Goal: Task Accomplishment & Management: Manage account settings

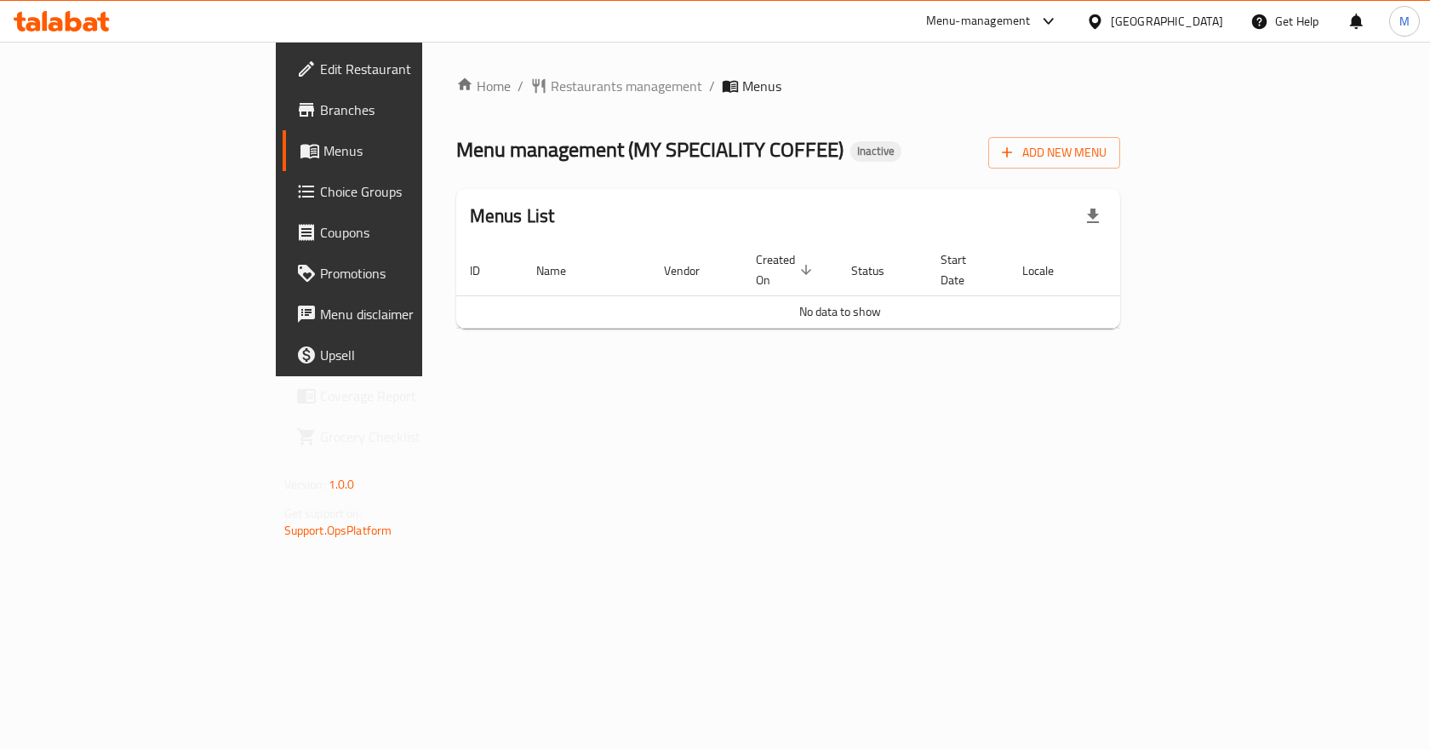
click at [1017, 301] on td "No data to show" at bounding box center [840, 311] width 768 height 32
drag, startPoint x: 769, startPoint y: 302, endPoint x: 971, endPoint y: 306, distance: 202.7
click at [971, 306] on td "No data to show" at bounding box center [840, 311] width 768 height 32
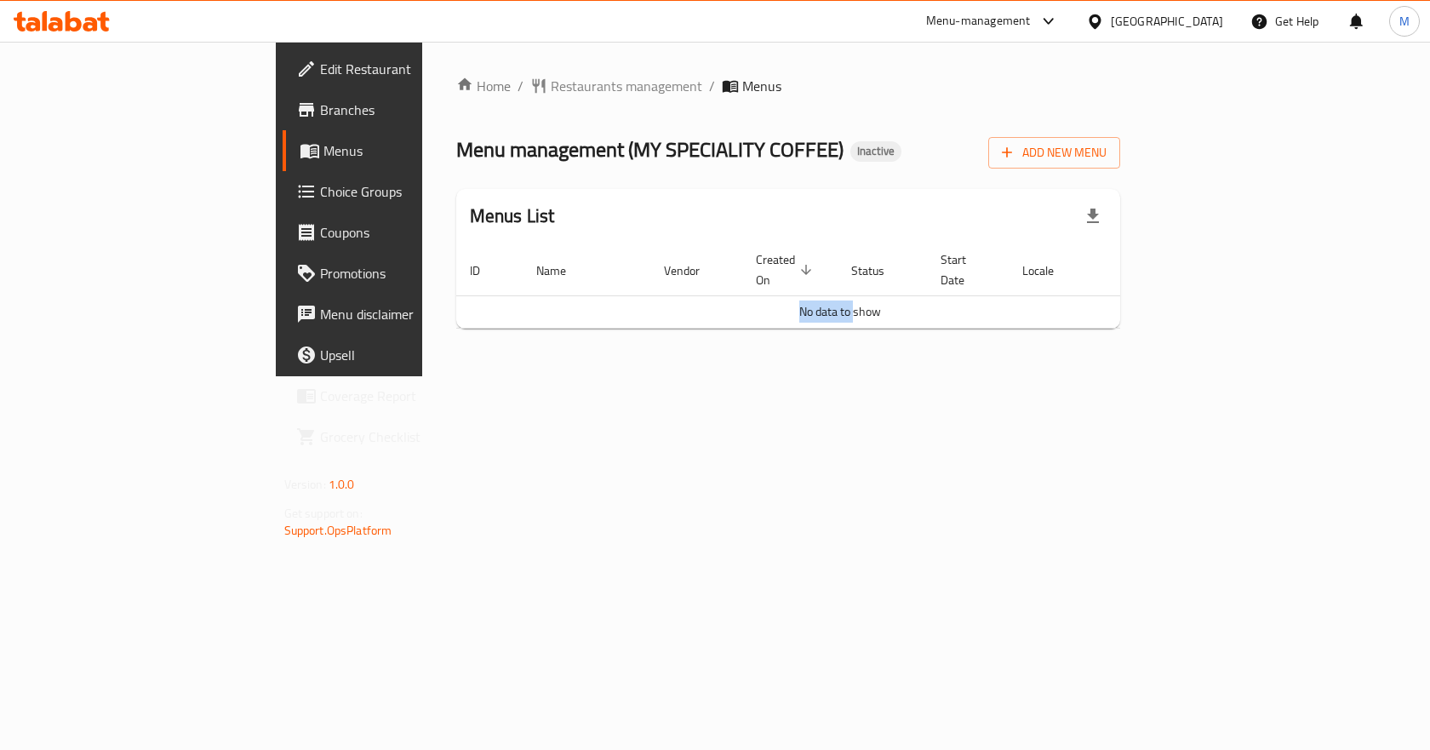
drag, startPoint x: 742, startPoint y: 305, endPoint x: 851, endPoint y: 304, distance: 109.0
click at [851, 304] on td "No data to show" at bounding box center [840, 311] width 768 height 32
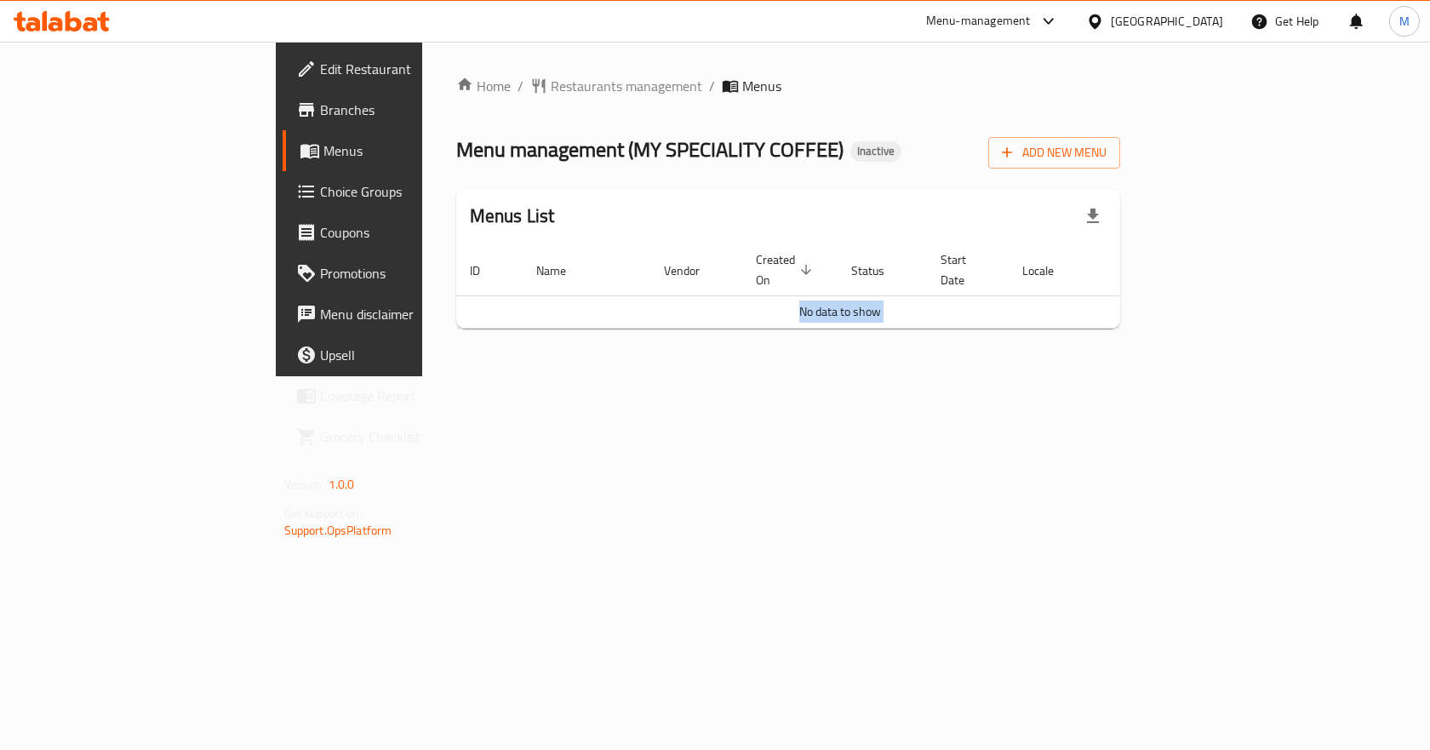
click at [846, 364] on div "Home / Restaurants management / Menus Menu management ( MY SPECIALITY COFFEE ) …" at bounding box center [788, 209] width 733 height 335
click at [851, 301] on span "No data to show" at bounding box center [840, 312] width 82 height 22
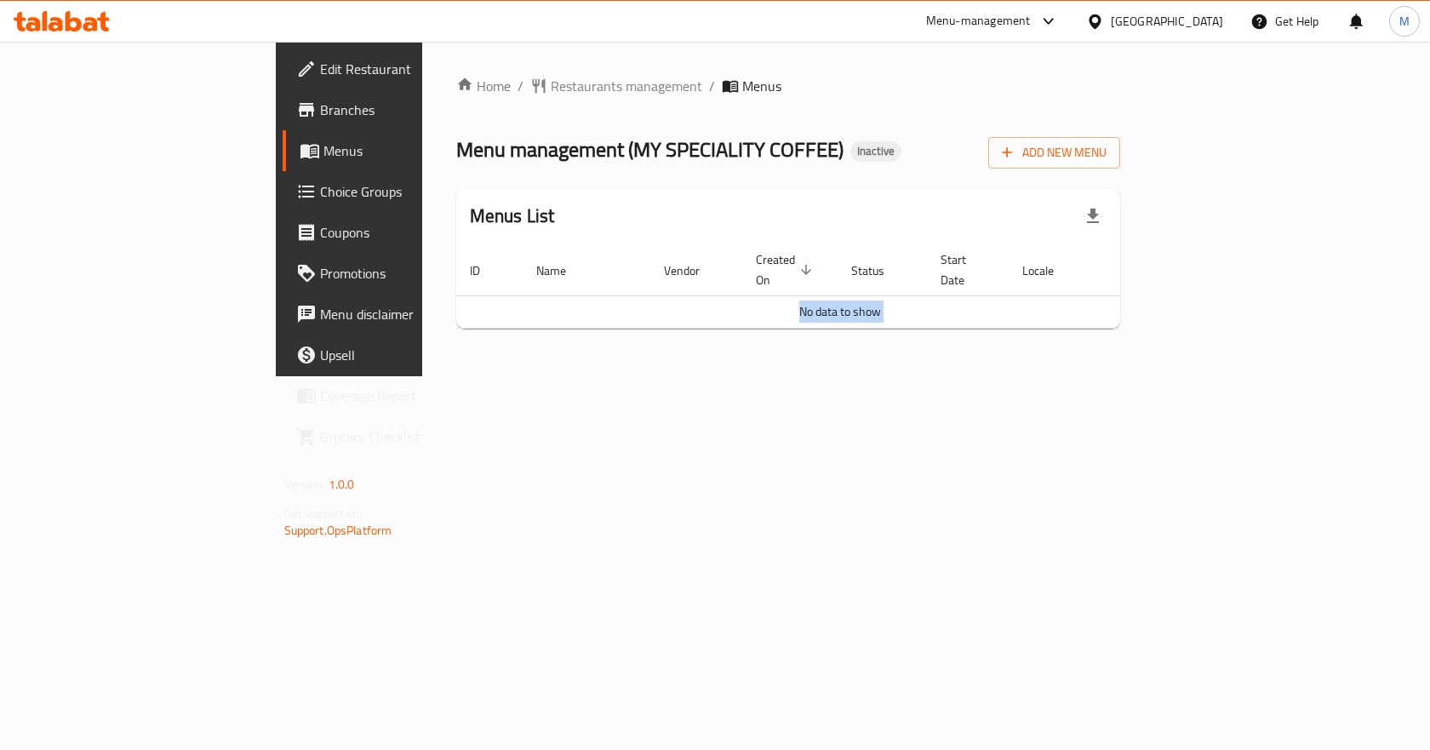
click at [878, 376] on div "Home / Restaurants management / Menus Menu management ( MY SPECIALITY COFFEE ) …" at bounding box center [788, 209] width 733 height 335
click at [1115, 38] on div "[GEOGRAPHIC_DATA]" at bounding box center [1155, 21] width 164 height 41
click at [1118, 28] on div "[GEOGRAPHIC_DATA]" at bounding box center [1167, 21] width 112 height 19
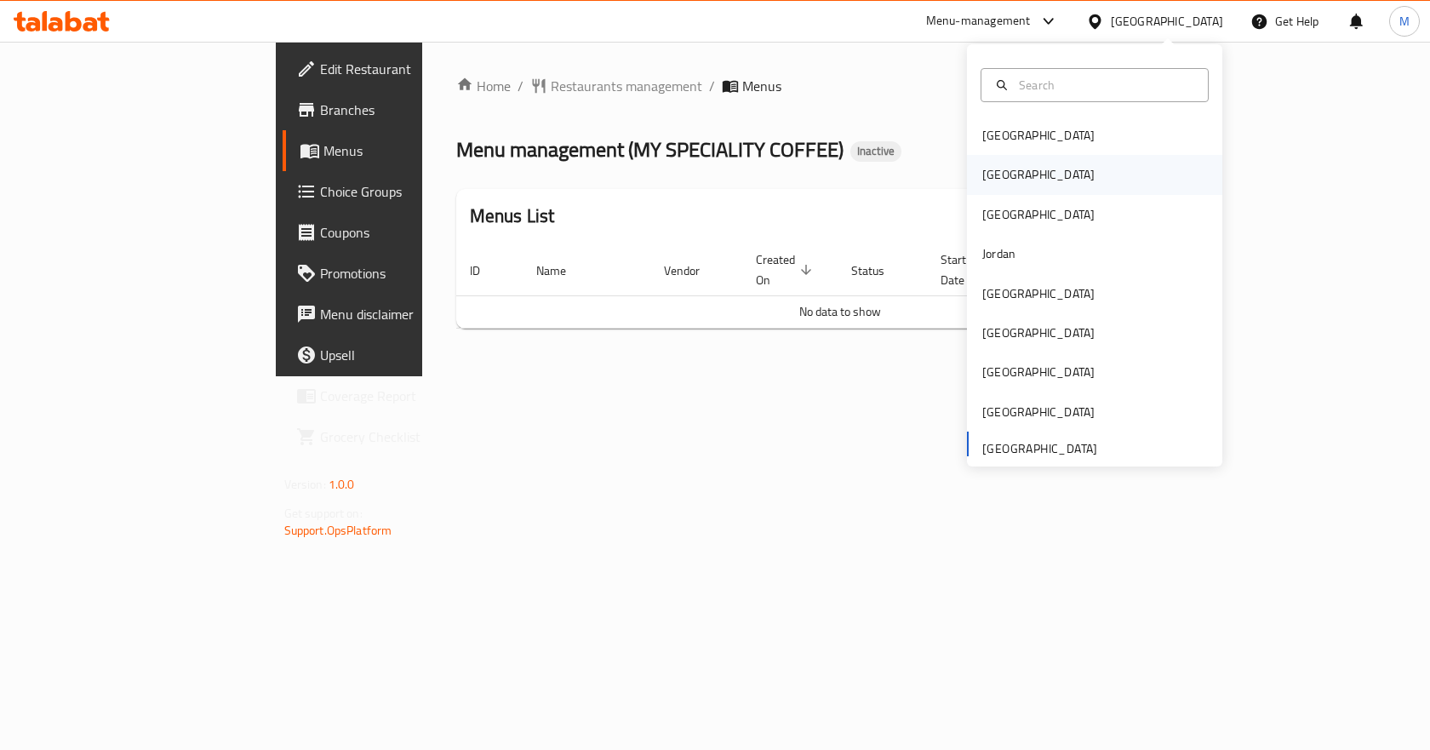
click at [1035, 175] on div "[GEOGRAPHIC_DATA]" at bounding box center [1094, 174] width 255 height 39
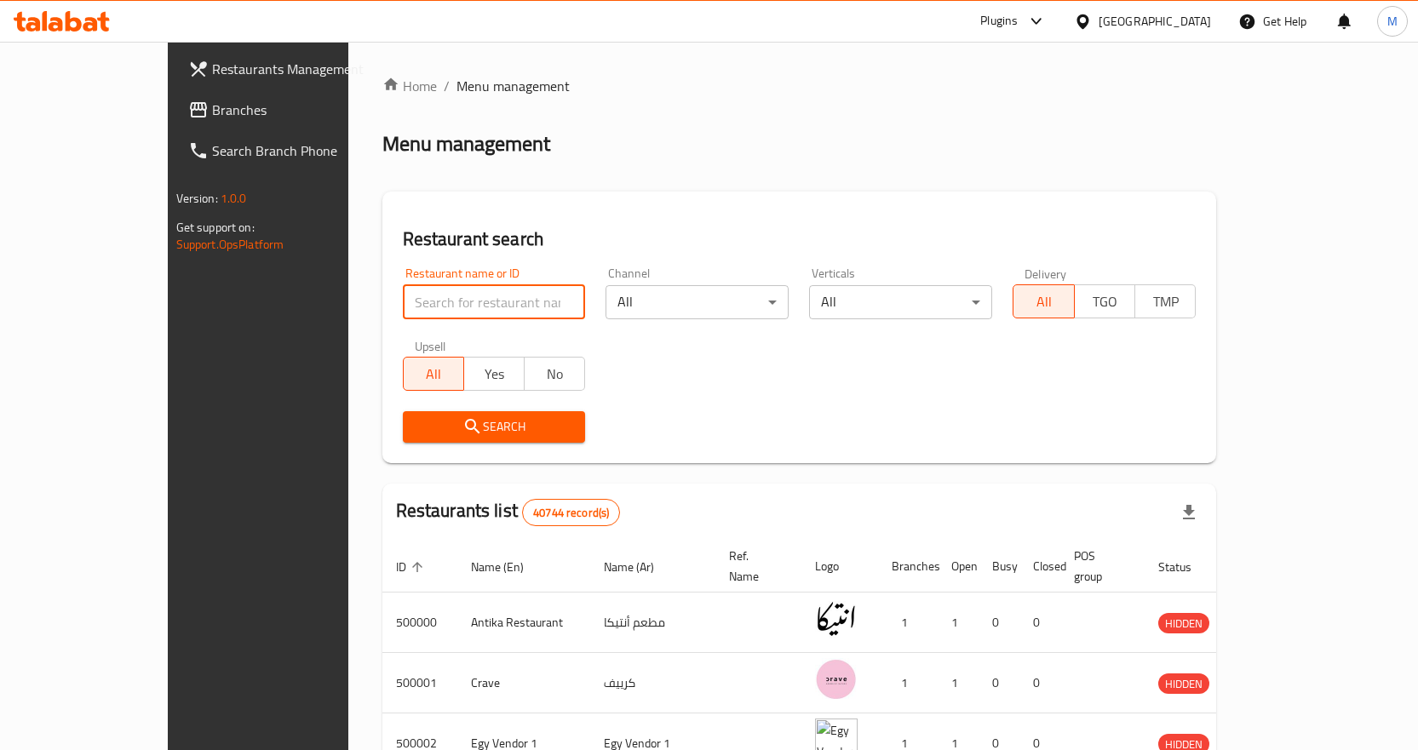
click at [403, 302] on input "search" at bounding box center [494, 302] width 183 height 34
paste input "[PERSON_NAME] Ice cream,"
click button "Search" at bounding box center [494, 427] width 183 height 32
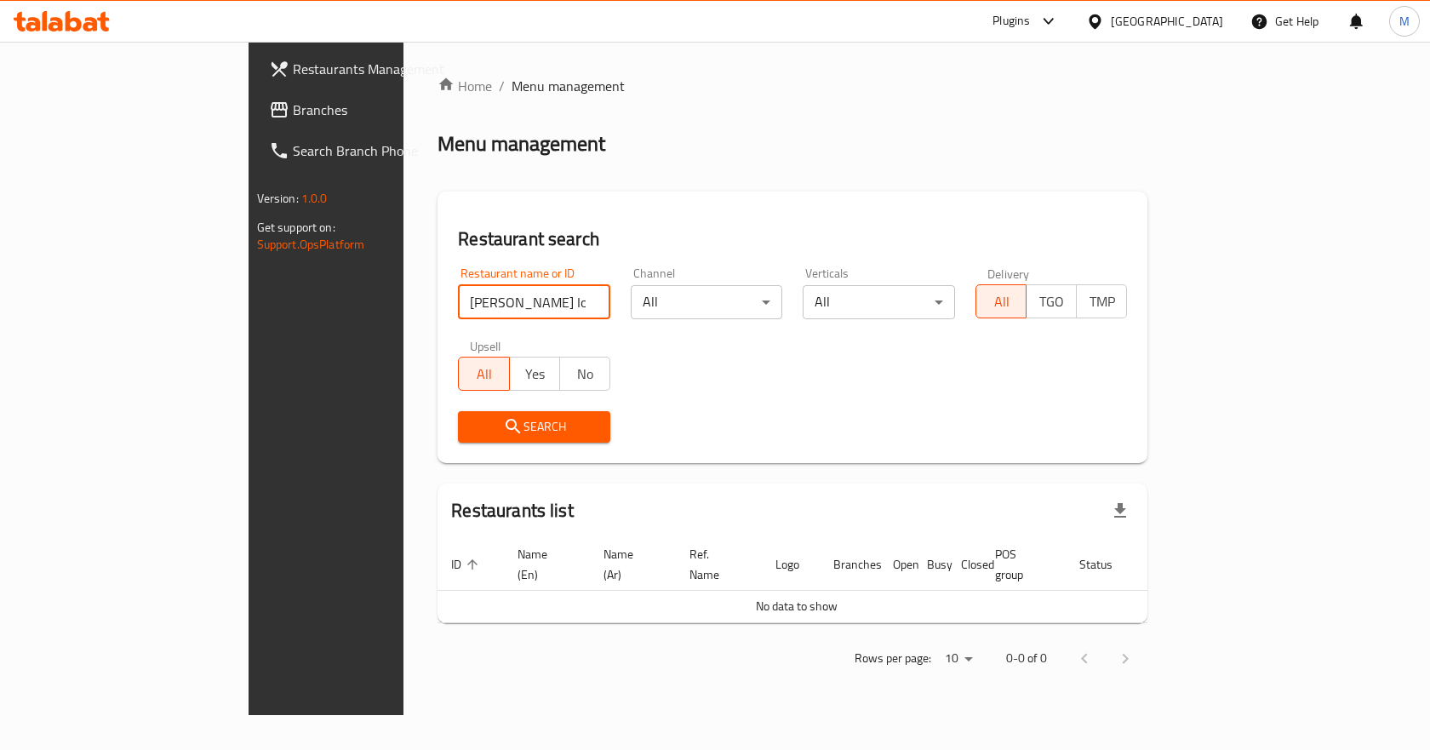
type input "[PERSON_NAME] Ice crea"
click button "Search" at bounding box center [534, 427] width 152 height 32
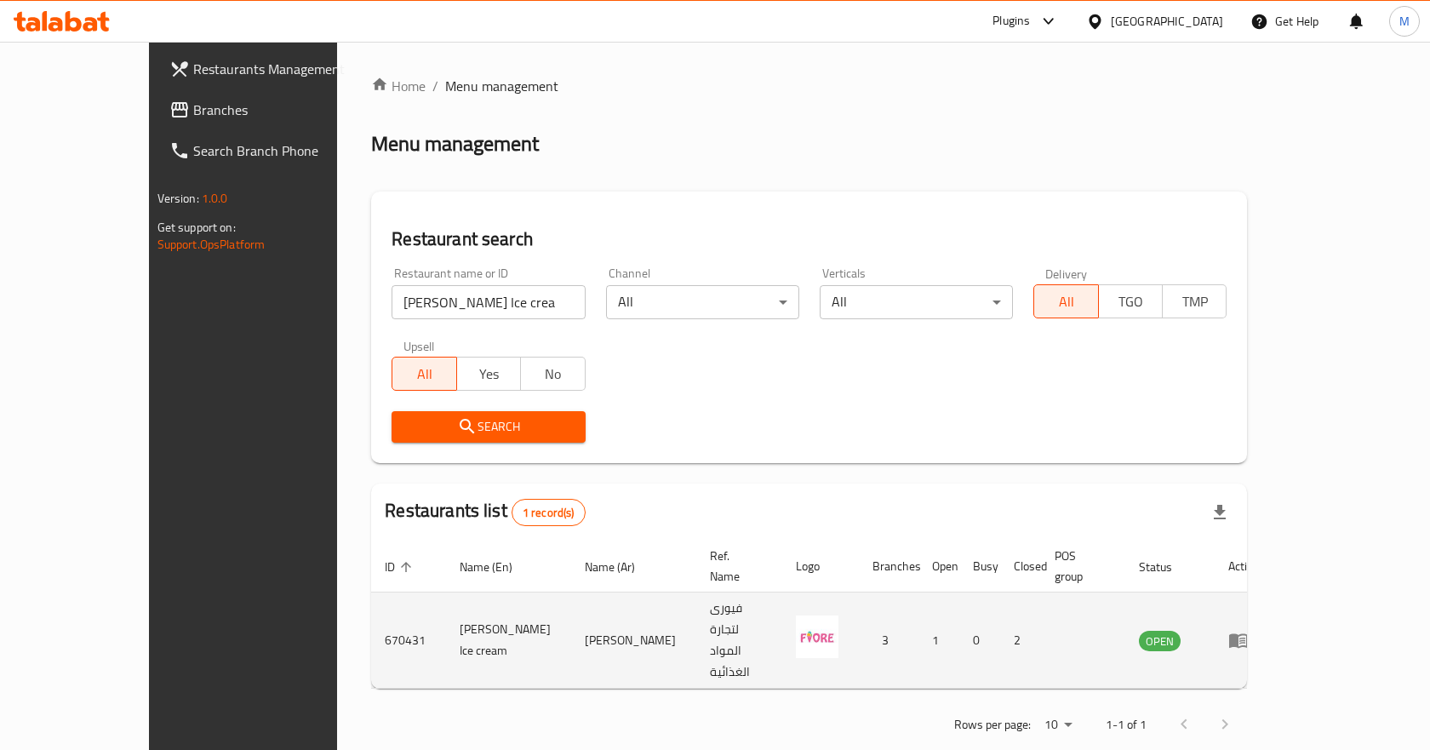
click at [1274, 593] on td "enhanced table" at bounding box center [1244, 641] width 59 height 96
click at [1248, 634] on icon "enhanced table" at bounding box center [1238, 641] width 19 height 14
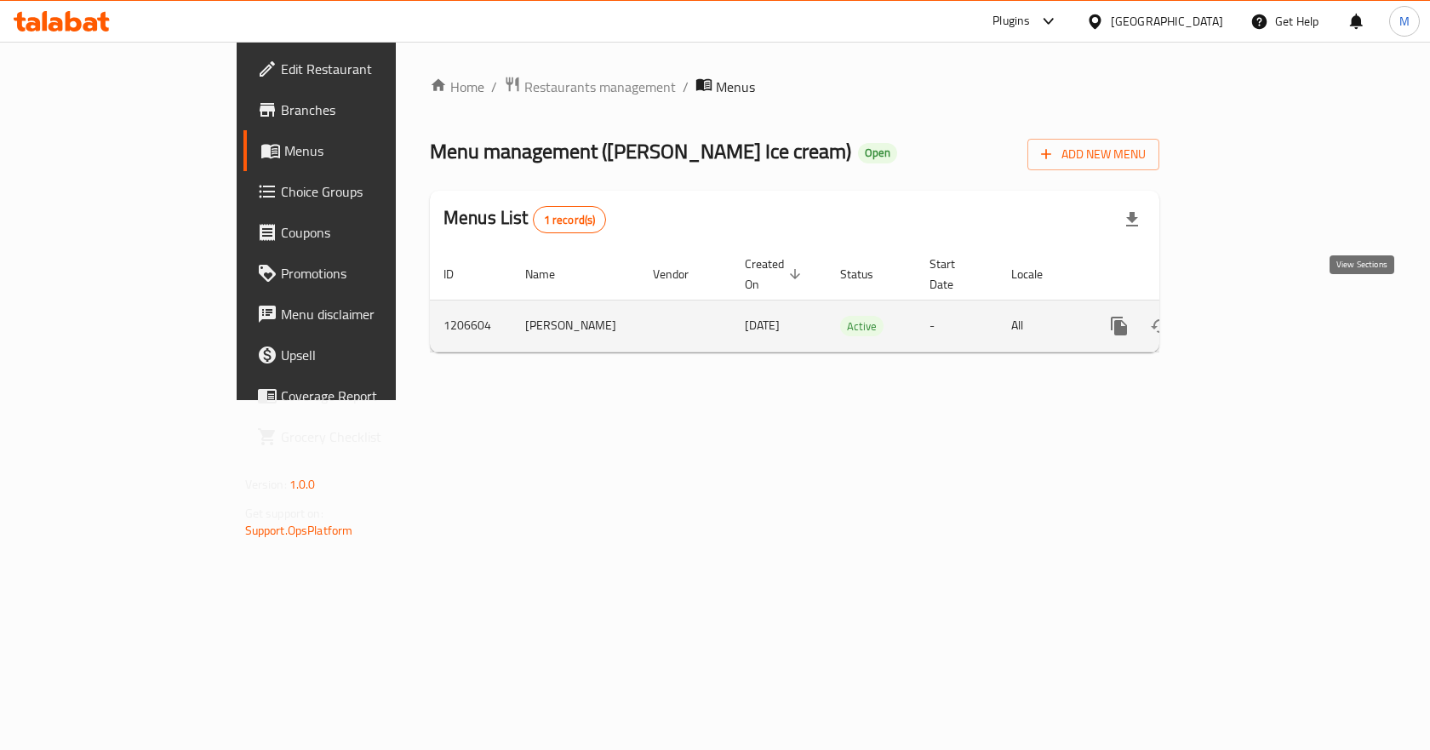
click at [1252, 316] on icon "enhanced table" at bounding box center [1242, 326] width 20 height 20
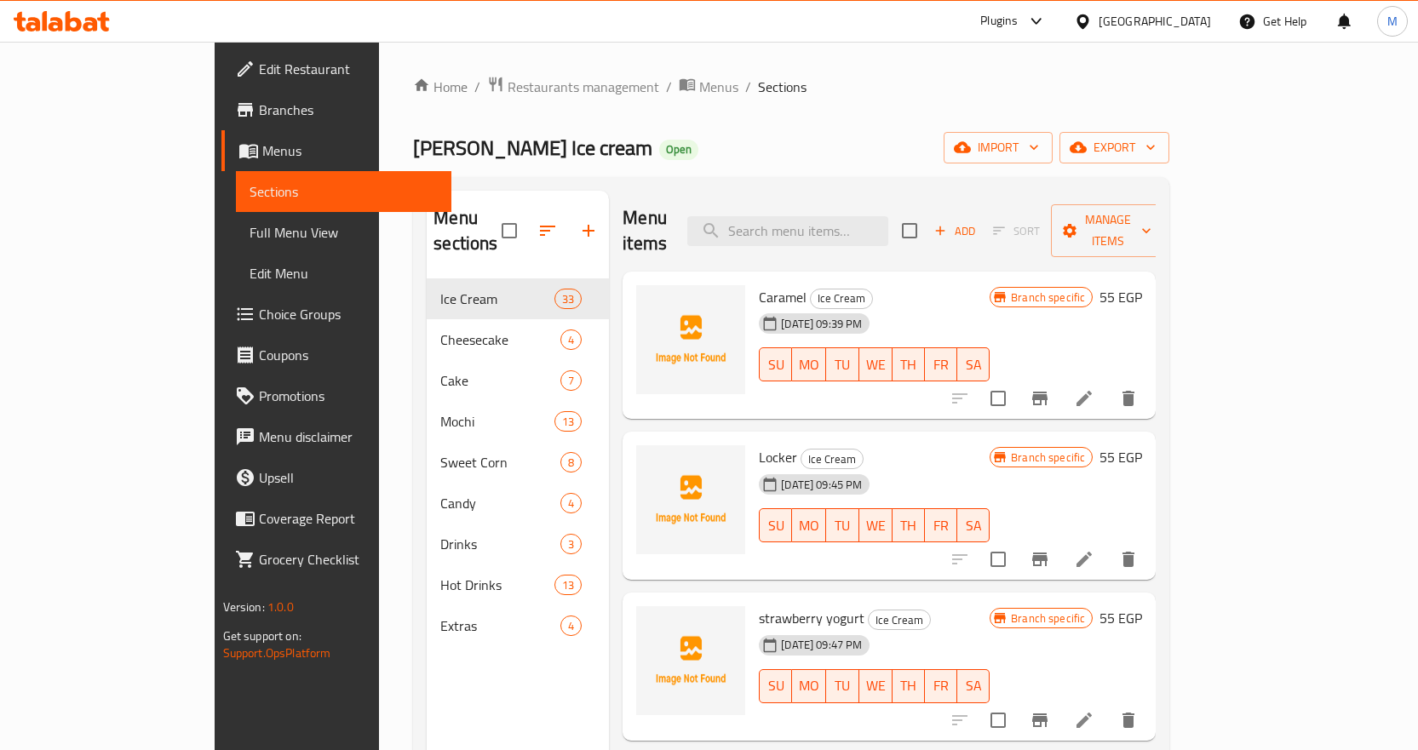
click at [759, 284] on span "Caramel" at bounding box center [783, 297] width 48 height 26
click at [989, 285] on h6 "Caramel Ice Cream" at bounding box center [874, 297] width 231 height 24
click at [868, 201] on div "Menu items Add Sort Manage items" at bounding box center [888, 231] width 533 height 81
click at [851, 228] on input "search" at bounding box center [787, 231] width 201 height 30
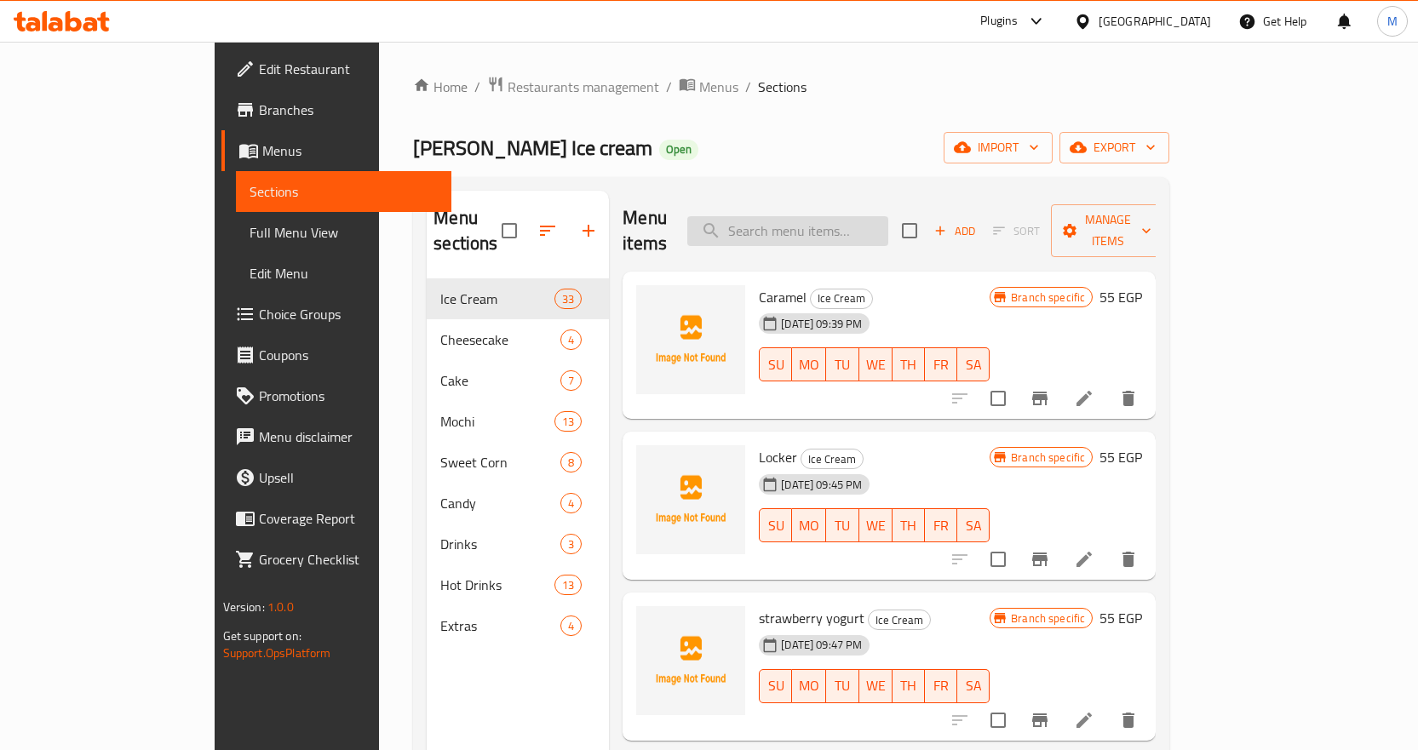
paste input "Galaxy Sham Scoop"
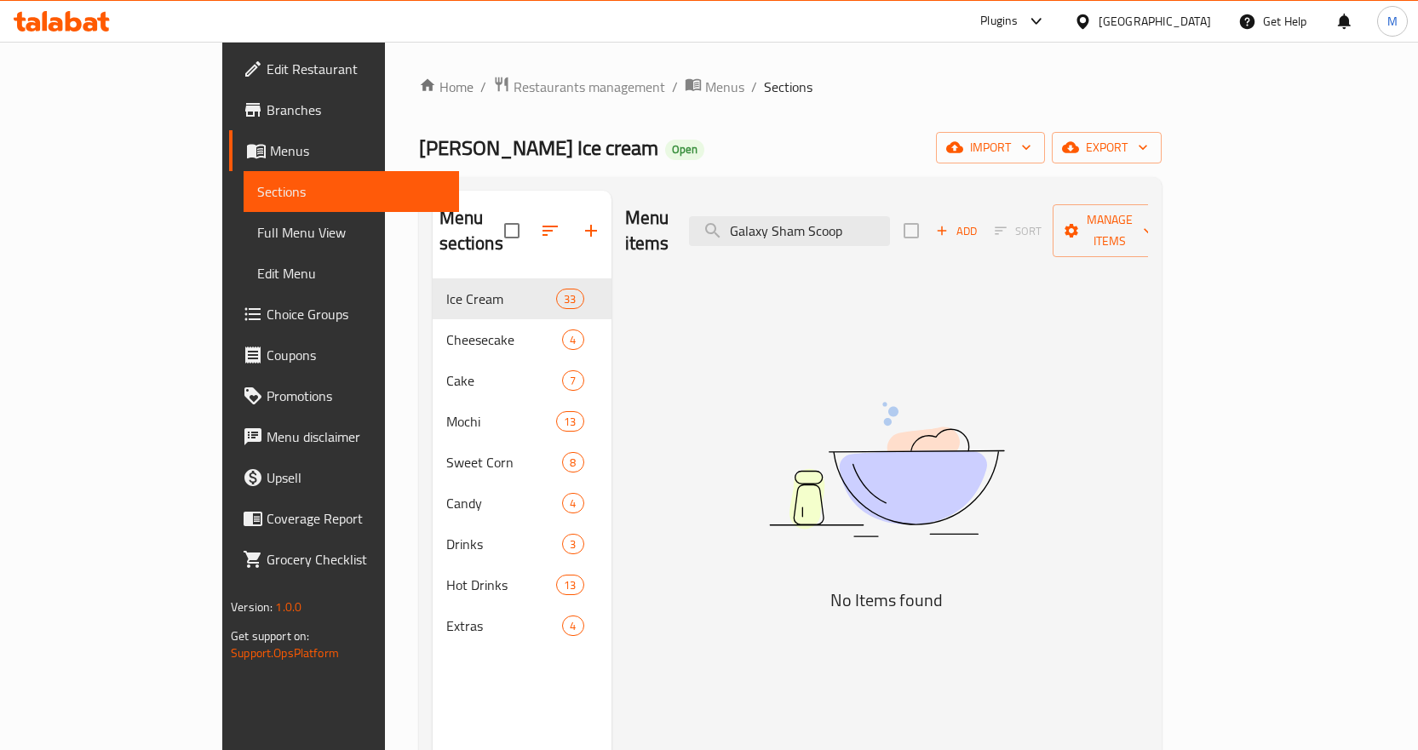
type input "Galaxy Sham Scoop"
